Goal: Task Accomplishment & Management: Manage account settings

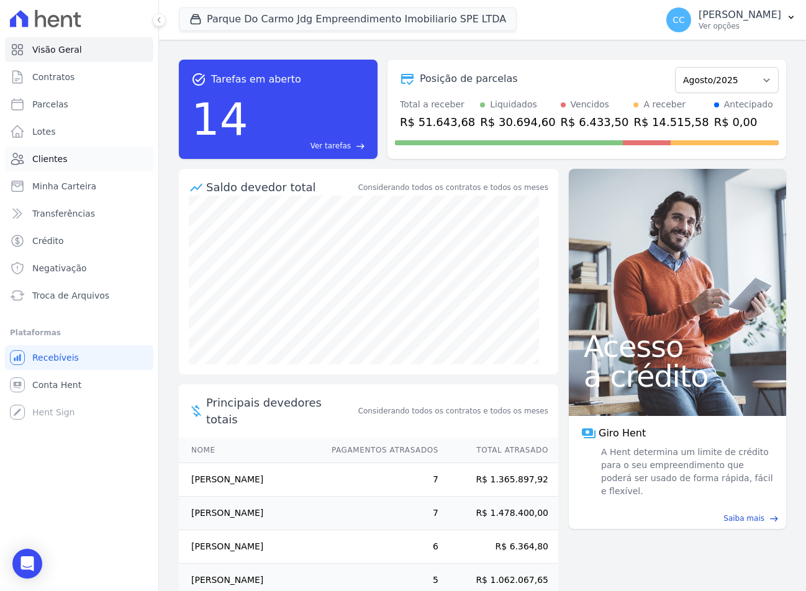
click at [42, 152] on link "Clientes" at bounding box center [79, 159] width 148 height 25
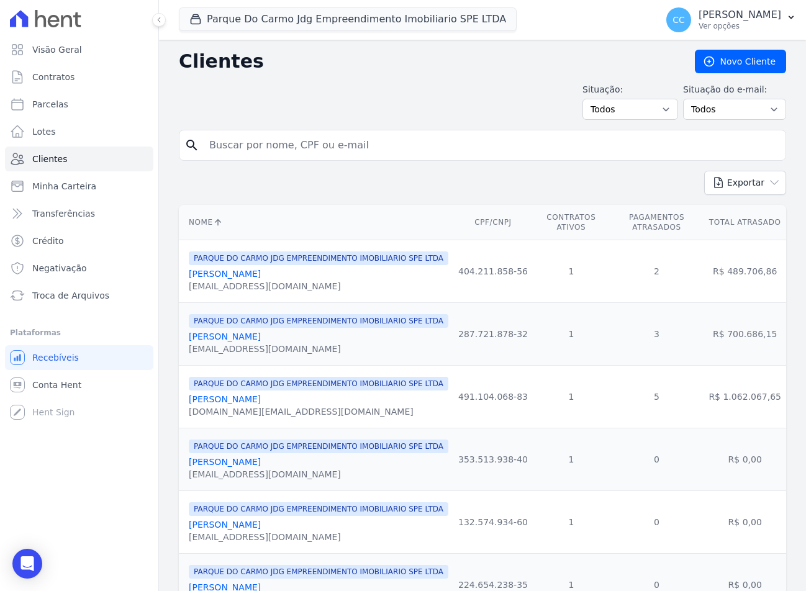
click at [283, 34] on div "Parque Do Carmo Jdg Empreendimento Imobiliario SPE LTDA JDG PARQUE DO CARMO JDG…" at bounding box center [415, 19] width 473 height 41
click at [275, 21] on button "Parque Do Carmo Jdg Empreendimento Imobiliario SPE LTDA" at bounding box center [348, 19] width 338 height 24
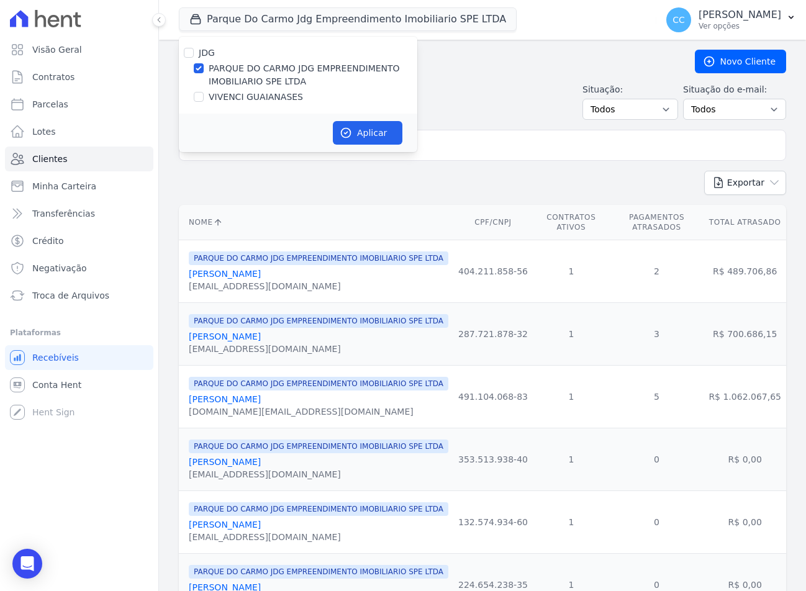
click at [233, 101] on label "VIVENCI GUAIANASES" at bounding box center [256, 97] width 94 height 13
click at [204, 101] on input "VIVENCI GUAIANASES" at bounding box center [199, 97] width 10 height 10
checkbox input "true"
click at [220, 73] on label "PARQUE DO CARMO JDG EMPREENDIMENTO IMOBILIARIO SPE LTDA" at bounding box center [313, 75] width 209 height 26
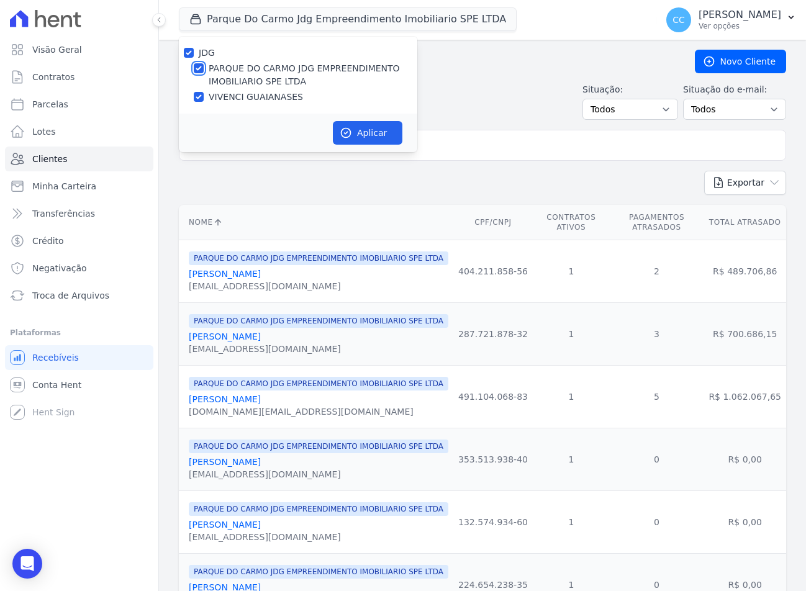
click at [204, 73] on input "PARQUE DO CARMO JDG EMPREENDIMENTO IMOBILIARIO SPE LTDA" at bounding box center [199, 68] width 10 height 10
checkbox input "false"
click at [369, 141] on button "Aplicar" at bounding box center [368, 133] width 70 height 24
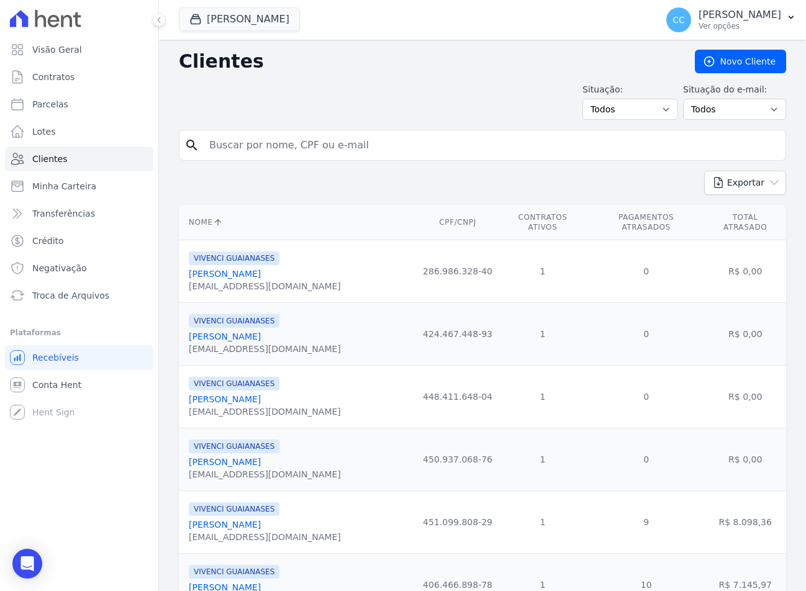
click at [256, 150] on input "search" at bounding box center [491, 145] width 579 height 25
type input "[PERSON_NAME]"
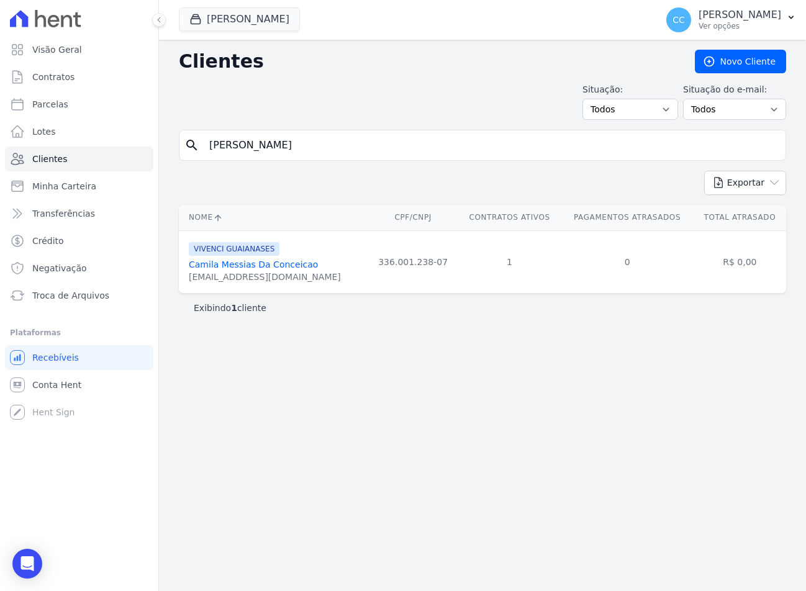
click at [256, 271] on div "[EMAIL_ADDRESS][DOMAIN_NAME]" at bounding box center [265, 277] width 152 height 12
click at [253, 268] on link "Camila Messias Da Conceicao" at bounding box center [253, 265] width 129 height 10
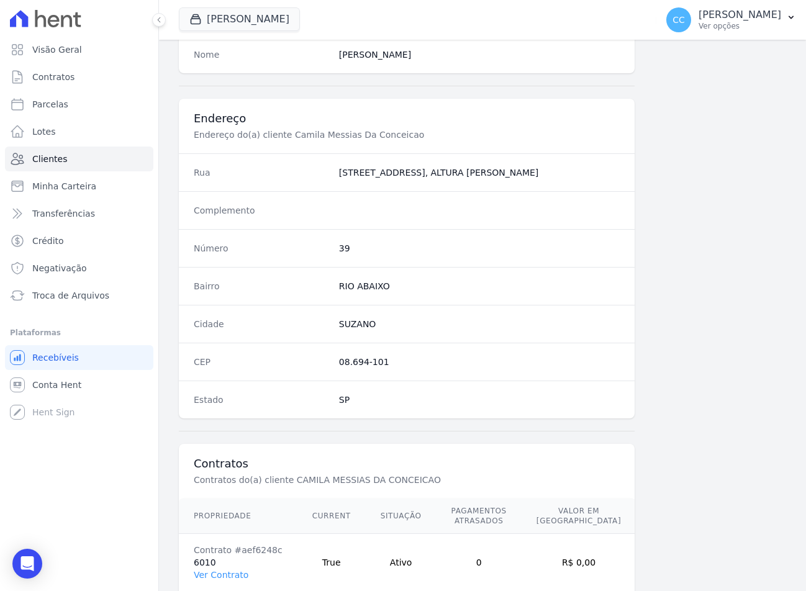
scroll to position [581, 0]
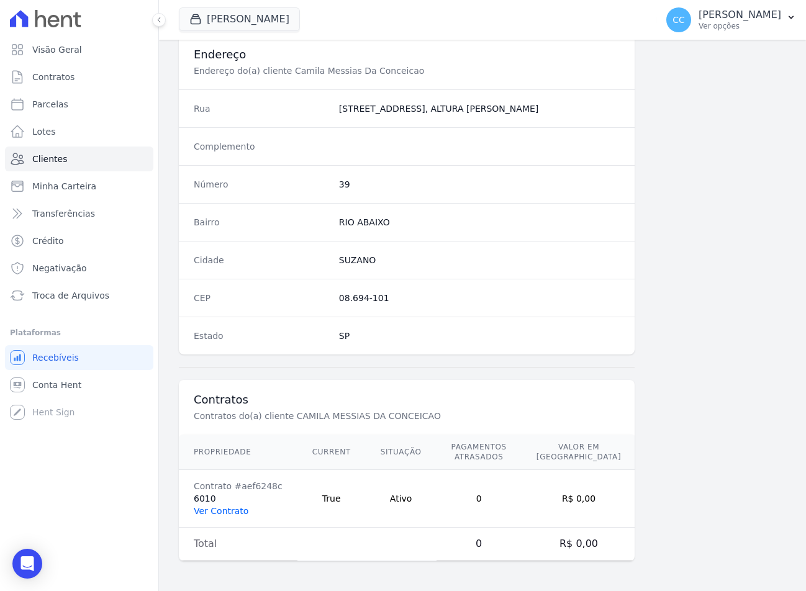
click at [232, 508] on link "Ver Contrato" at bounding box center [221, 511] width 55 height 10
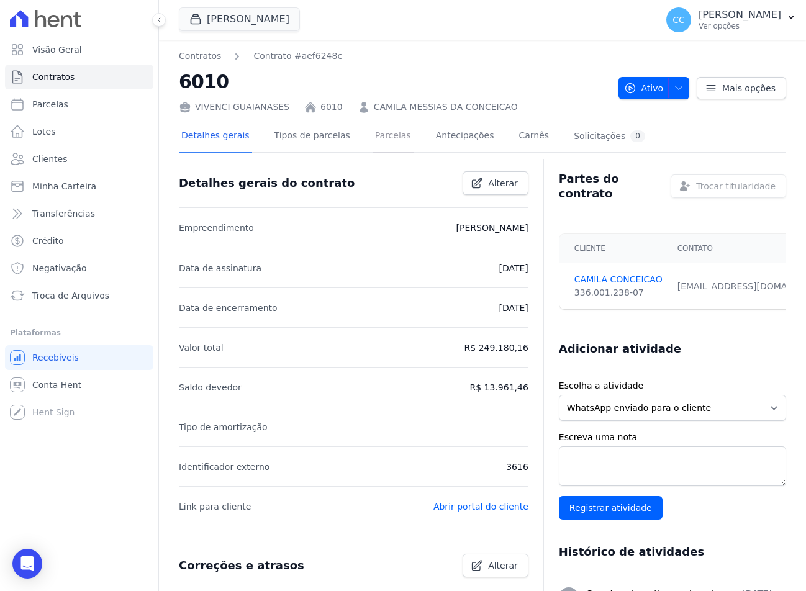
click at [373, 130] on link "Parcelas" at bounding box center [393, 136] width 41 height 33
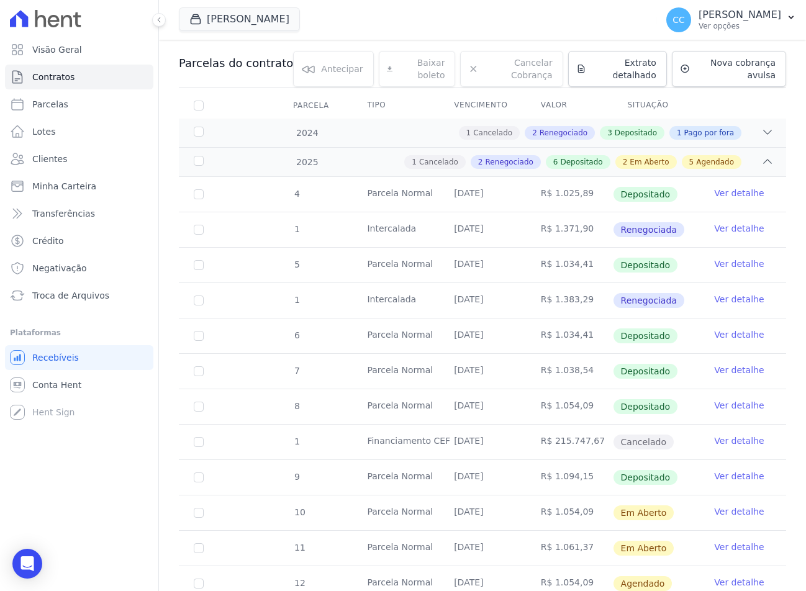
scroll to position [310, 0]
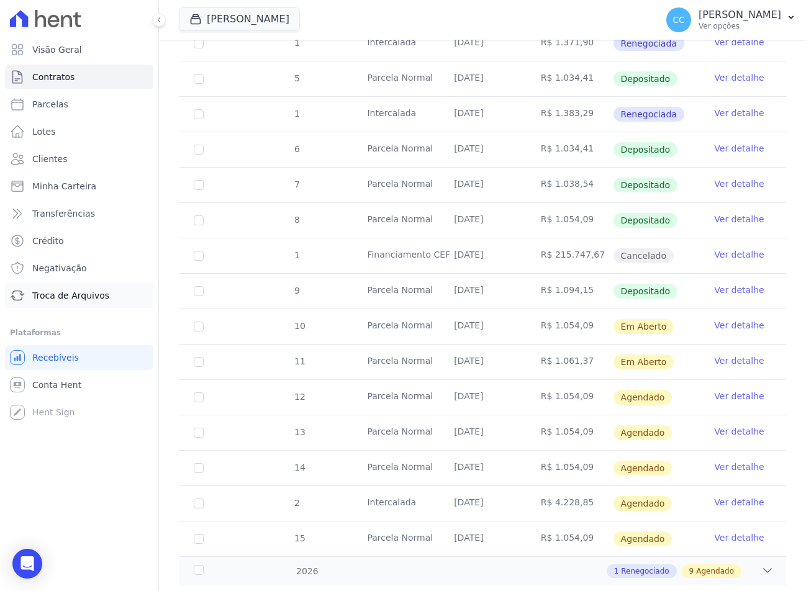
click at [80, 290] on span "Troca de Arquivos" at bounding box center [70, 295] width 77 height 12
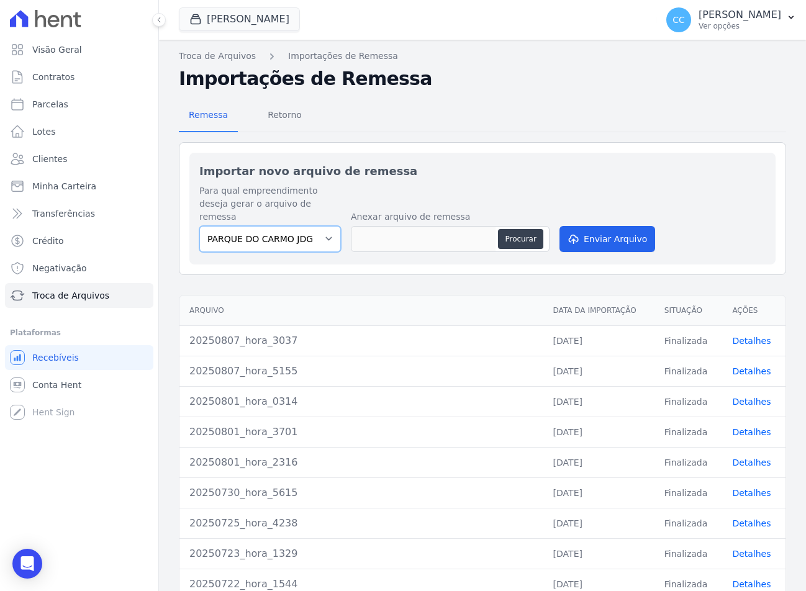
click at [252, 226] on select "PARQUE DO CARMO JDG EMPREENDIMENTO IMOBILIARIO SPE LTDA VIVENCI GUAIANASES" at bounding box center [270, 239] width 142 height 26
click at [248, 226] on select "PARQUE DO CARMO JDG EMPREENDIMENTO IMOBILIARIO SPE LTDA VIVENCI GUAIANASES" at bounding box center [270, 239] width 142 height 26
click at [294, 232] on select "PARQUE DO CARMO JDG EMPREENDIMENTO IMOBILIARIO SPE LTDA VIVENCI GUAIANASES" at bounding box center [270, 239] width 142 height 26
select select "63cc6273-42e6-4b24-80dd-3ee0cbed8772"
click at [199, 226] on select "PARQUE DO CARMO JDG EMPREENDIMENTO IMOBILIARIO SPE LTDA VIVENCI GUAIANASES" at bounding box center [270, 239] width 142 height 26
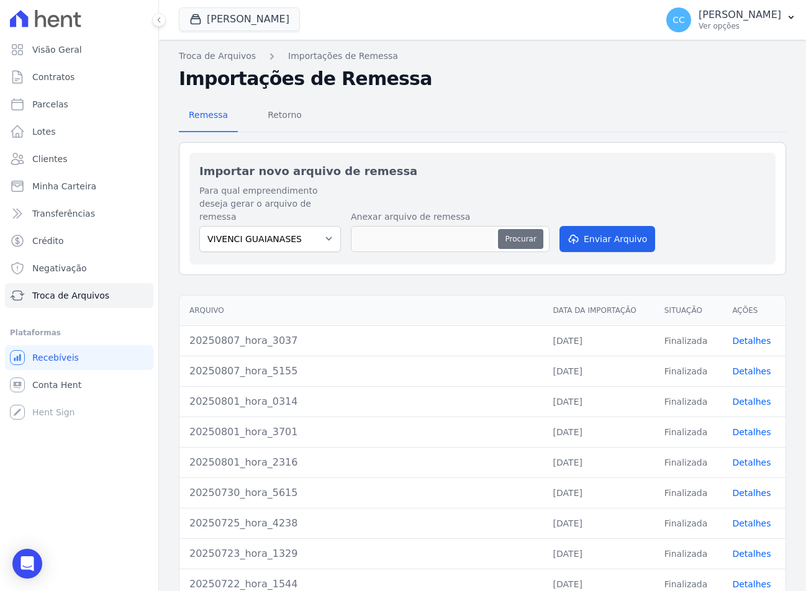
click at [507, 230] on button "Procurar" at bounding box center [520, 239] width 45 height 20
type input "20250814_hora_0248"
click at [568, 234] on icon "submit" at bounding box center [572, 239] width 12 height 10
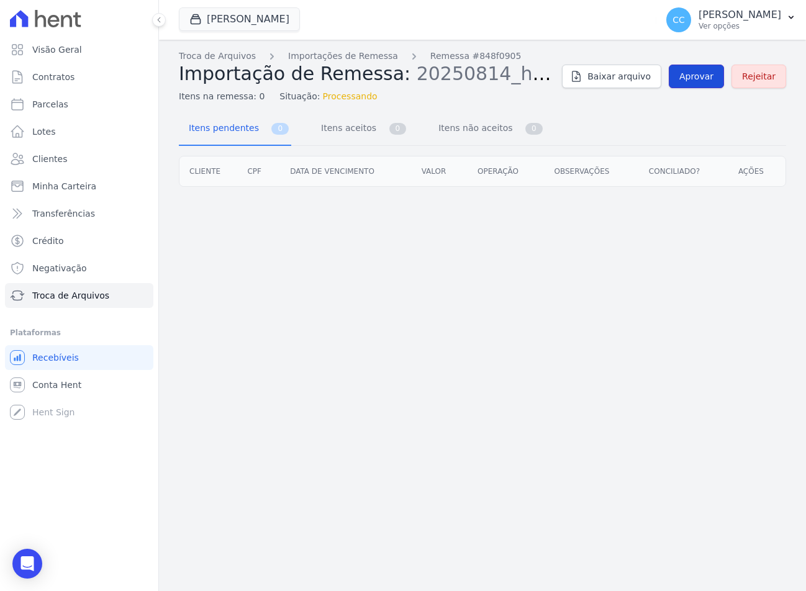
click at [686, 75] on span "Aprovar" at bounding box center [696, 76] width 34 height 12
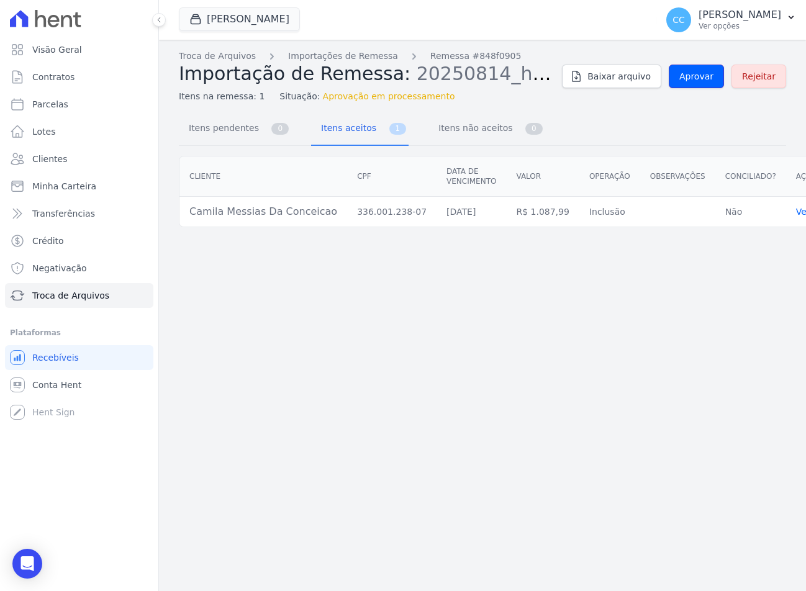
click at [686, 75] on span "Aprovar" at bounding box center [696, 76] width 34 height 12
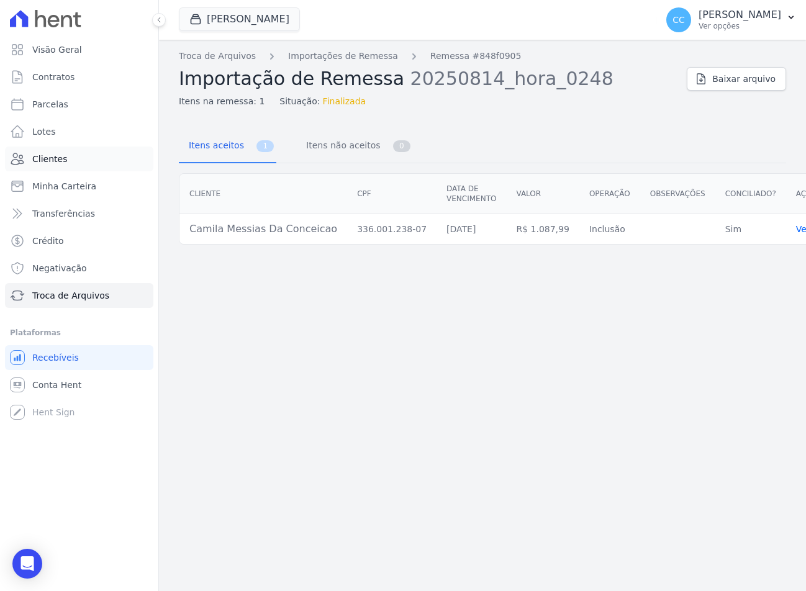
click at [52, 158] on span "Clientes" at bounding box center [49, 159] width 35 height 12
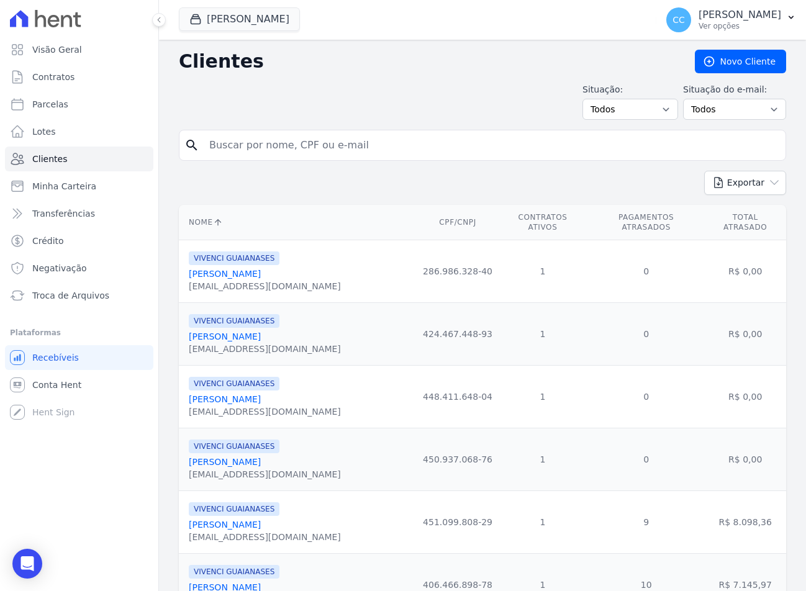
click at [281, 148] on input "search" at bounding box center [491, 145] width 579 height 25
type input "camila me"
click at [704, 171] on button "Exportar" at bounding box center [745, 183] width 82 height 24
click at [281, 148] on input "camila me" at bounding box center [491, 145] width 579 height 25
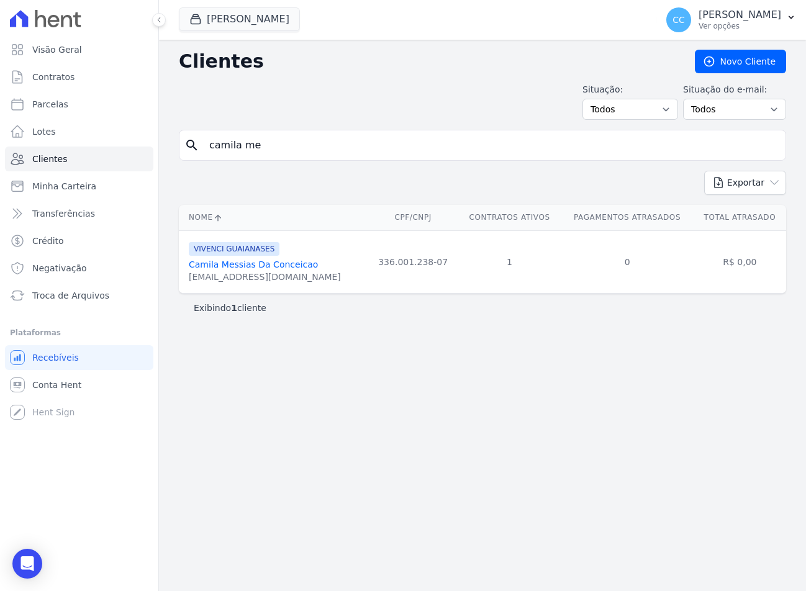
click at [234, 271] on div "Camila Messias Da Conceicao" at bounding box center [265, 264] width 152 height 12
click at [227, 267] on link "Camila Messias Da Conceicao" at bounding box center [253, 265] width 129 height 10
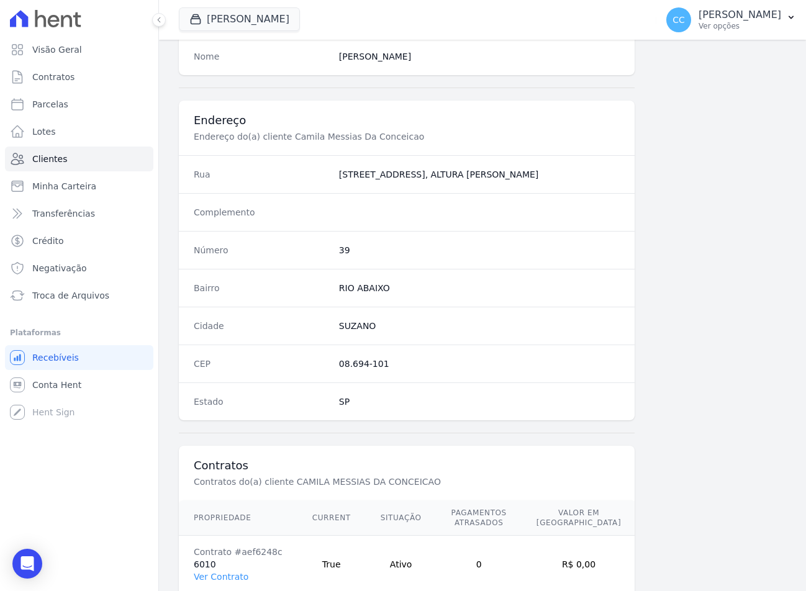
scroll to position [581, 0]
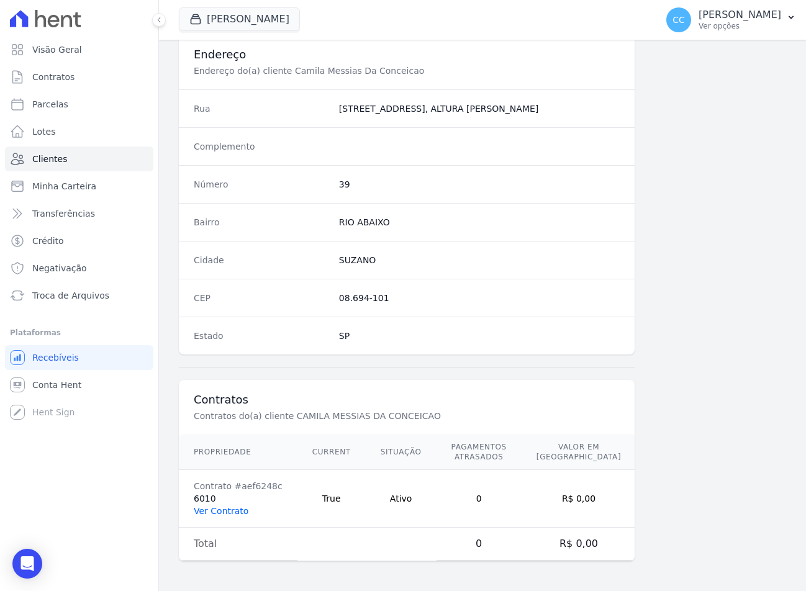
click at [233, 510] on link "Ver Contrato" at bounding box center [221, 511] width 55 height 10
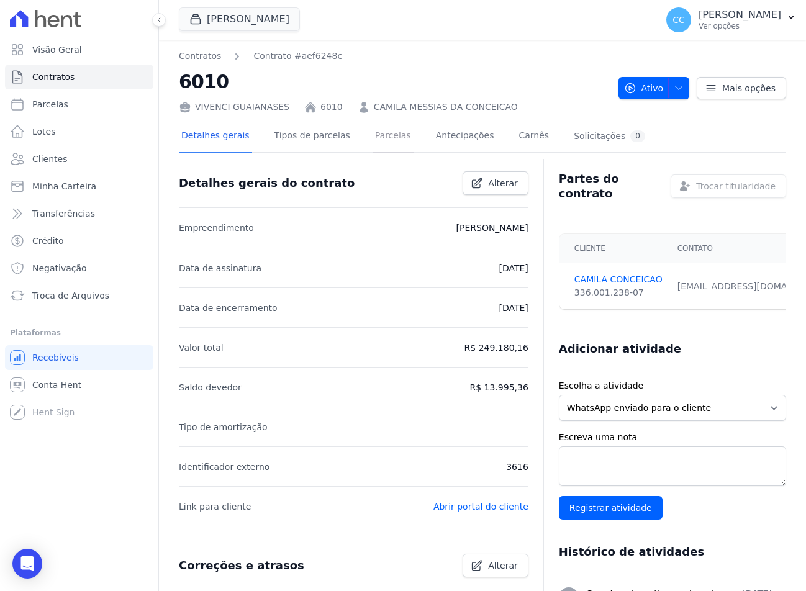
click at [381, 135] on link "Parcelas" at bounding box center [393, 136] width 41 height 33
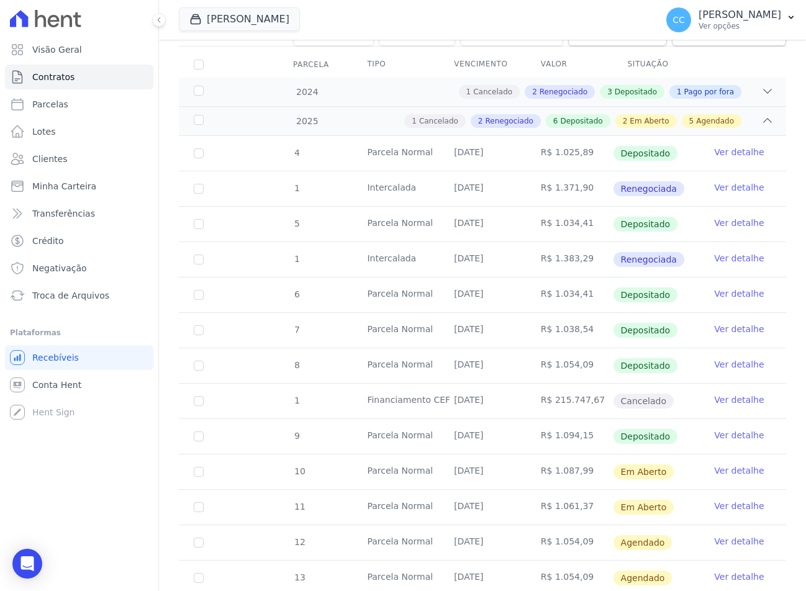
scroll to position [186, 0]
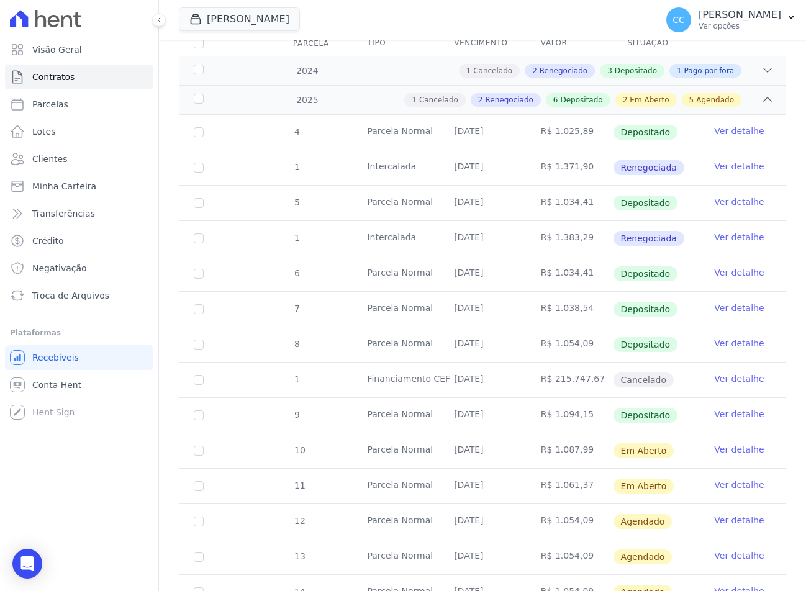
click at [714, 450] on link "Ver detalhe" at bounding box center [739, 449] width 50 height 12
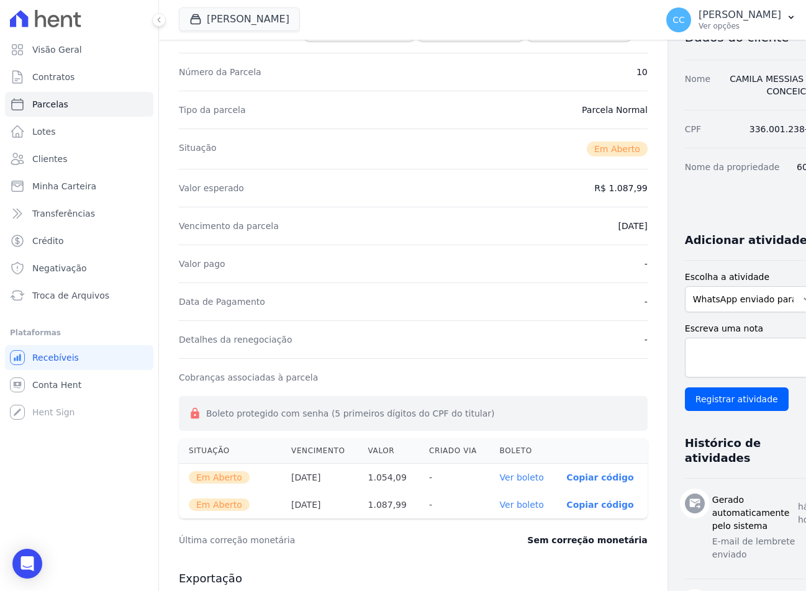
scroll to position [186, 0]
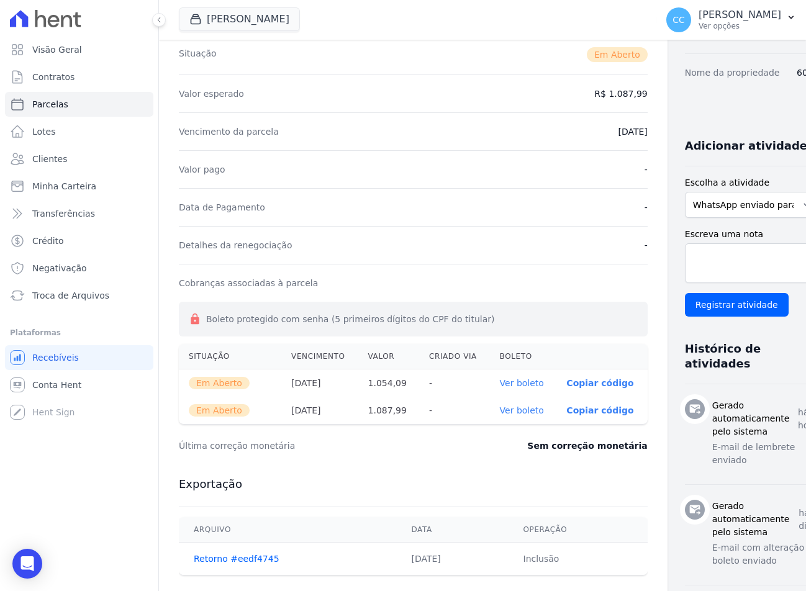
click at [500, 409] on link "Ver boleto" at bounding box center [522, 411] width 44 height 10
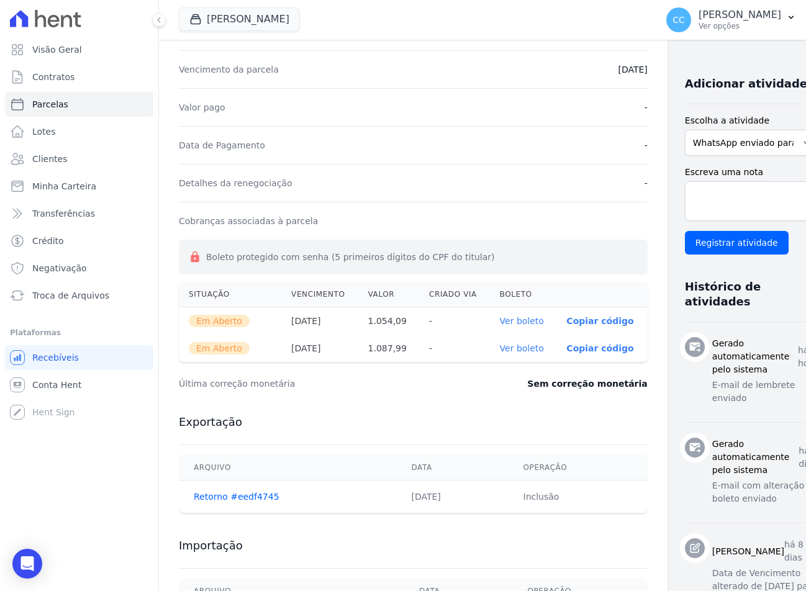
scroll to position [0, 0]
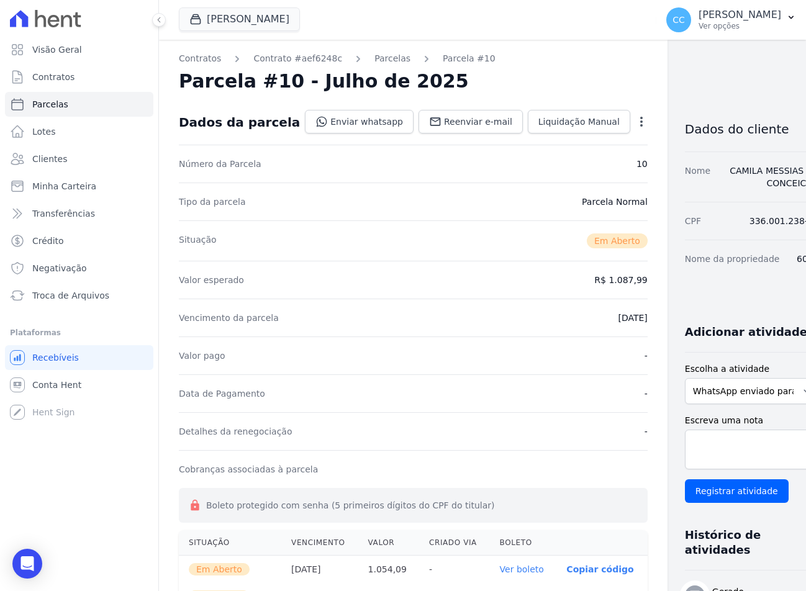
click at [635, 120] on icon "button" at bounding box center [641, 122] width 12 height 12
click at [568, 162] on link "Cancelar Cobrança" at bounding box center [587, 161] width 109 height 22
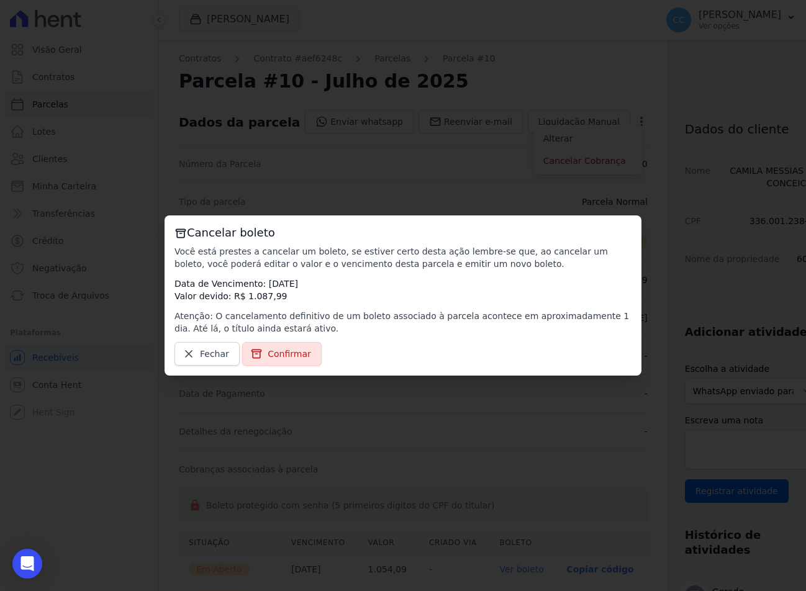
click at [321, 496] on div "Cancelar boleto Você está prestes a cancelar um boleto, se estiver certo desta …" at bounding box center [403, 295] width 806 height 591
click at [201, 343] on link "Fechar" at bounding box center [206, 354] width 65 height 24
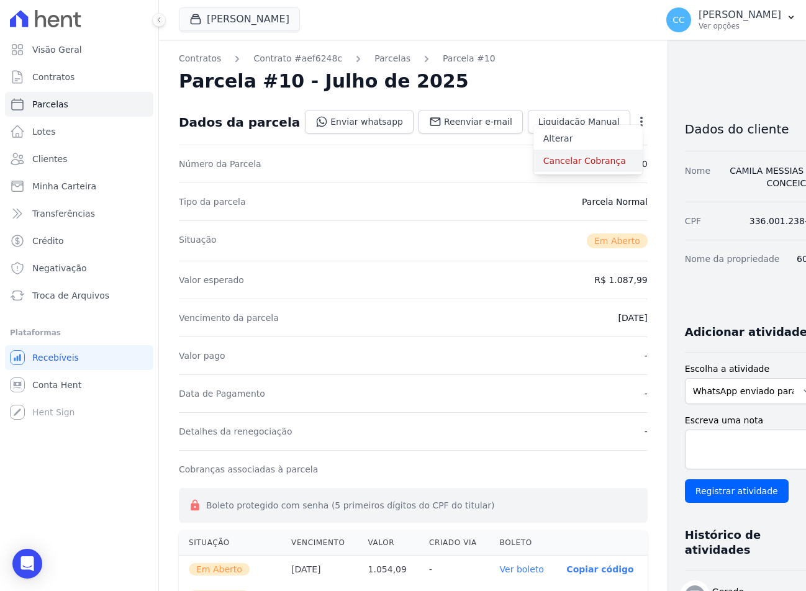
click at [533, 158] on link "Cancelar Cobrança" at bounding box center [587, 161] width 109 height 22
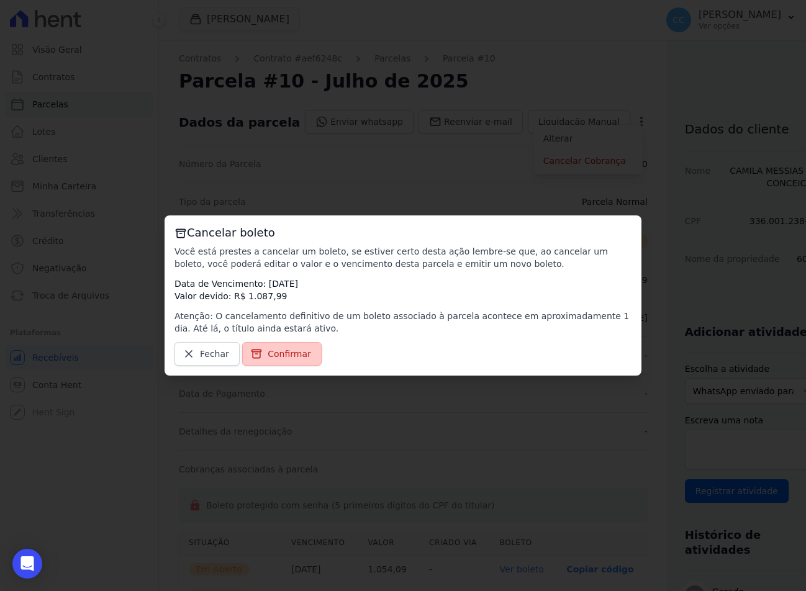
click at [262, 354] on link "Confirmar" at bounding box center [281, 354] width 79 height 24
